Goal: Transaction & Acquisition: Download file/media

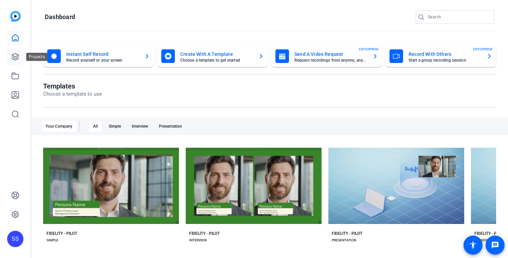
click at [15, 55] on icon at bounding box center [15, 57] width 8 height 8
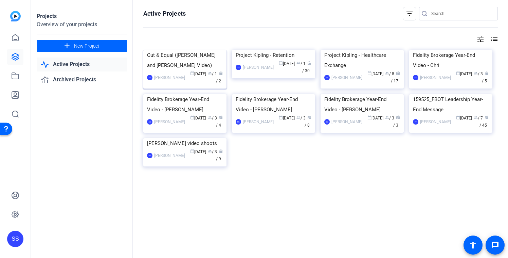
click at [185, 50] on img at bounding box center [184, 50] width 83 height 0
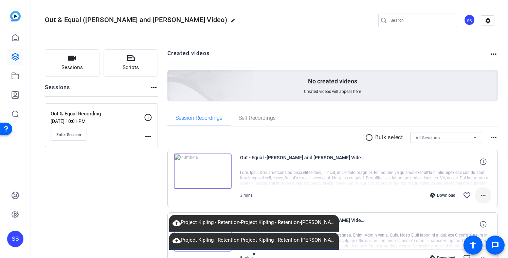
click at [482, 196] on mat-icon "more_horiz" at bounding box center [484, 195] width 8 height 8
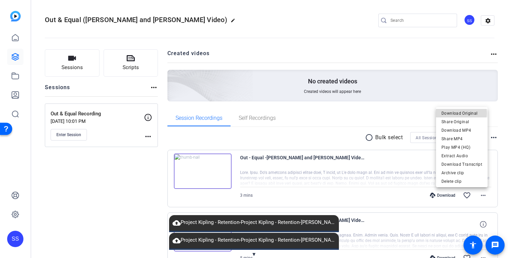
click at [461, 113] on span "Download Original" at bounding box center [462, 113] width 41 height 8
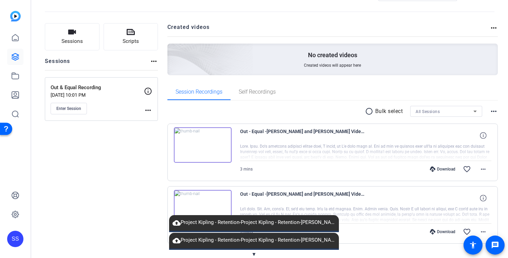
scroll to position [42, 0]
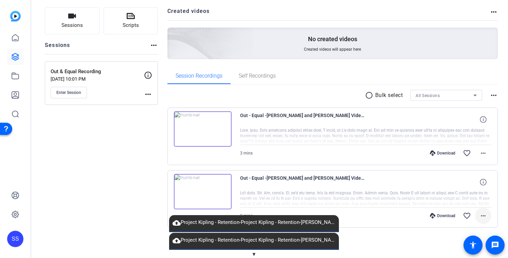
click at [481, 217] on mat-icon "more_horiz" at bounding box center [484, 215] width 8 height 8
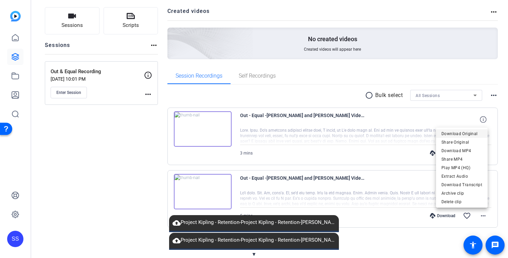
click at [460, 131] on span "Download Original" at bounding box center [462, 133] width 41 height 8
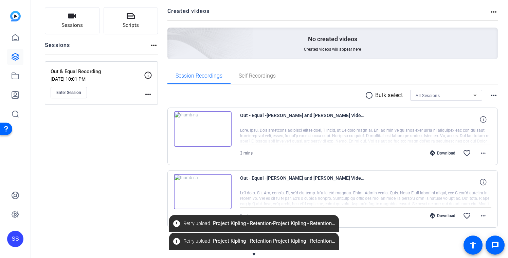
click at [433, 154] on div "Download" at bounding box center [443, 152] width 32 height 5
click at [480, 155] on mat-icon "more_horiz" at bounding box center [484, 153] width 8 height 8
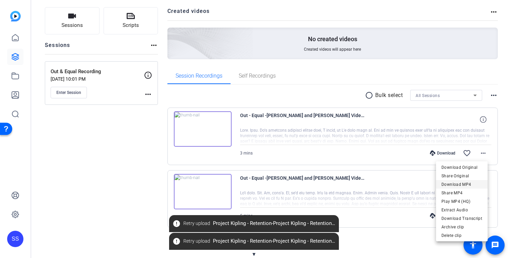
click at [465, 183] on span "Download MP4" at bounding box center [462, 184] width 41 height 8
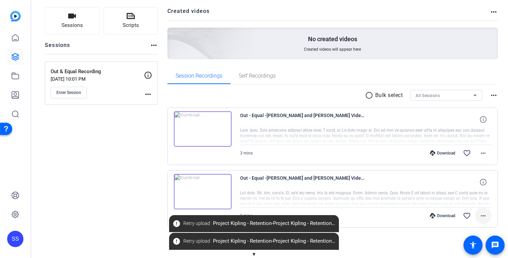
click at [481, 215] on mat-icon "more_horiz" at bounding box center [484, 215] width 8 height 8
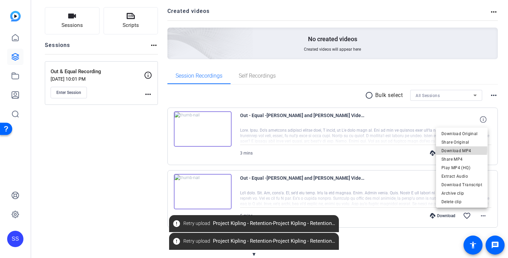
click at [460, 149] on span "Download MP4" at bounding box center [462, 150] width 41 height 8
